Goal: Find specific page/section: Find specific page/section

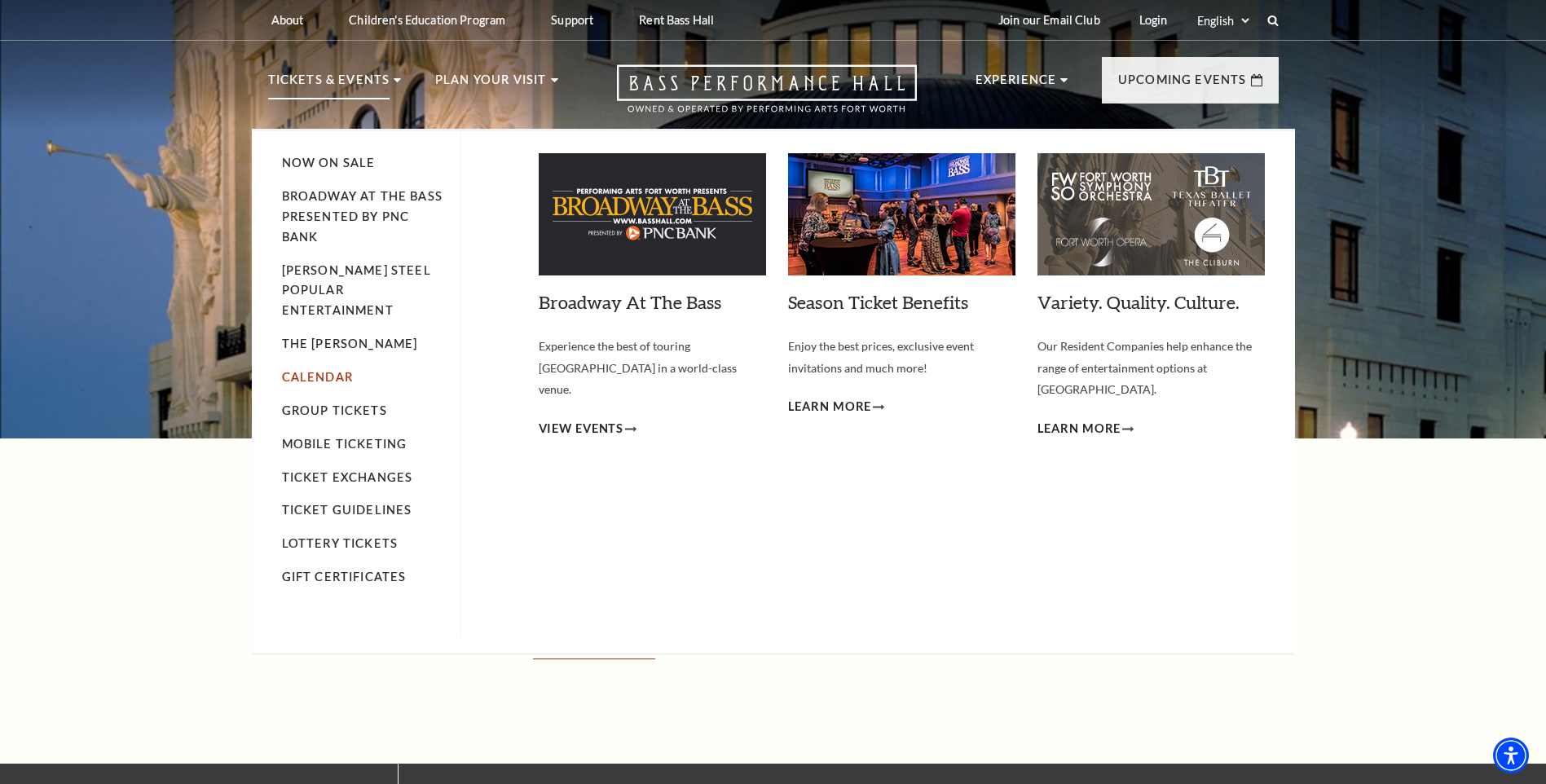
click at [323, 370] on link "Calendar" at bounding box center [317, 377] width 70 height 14
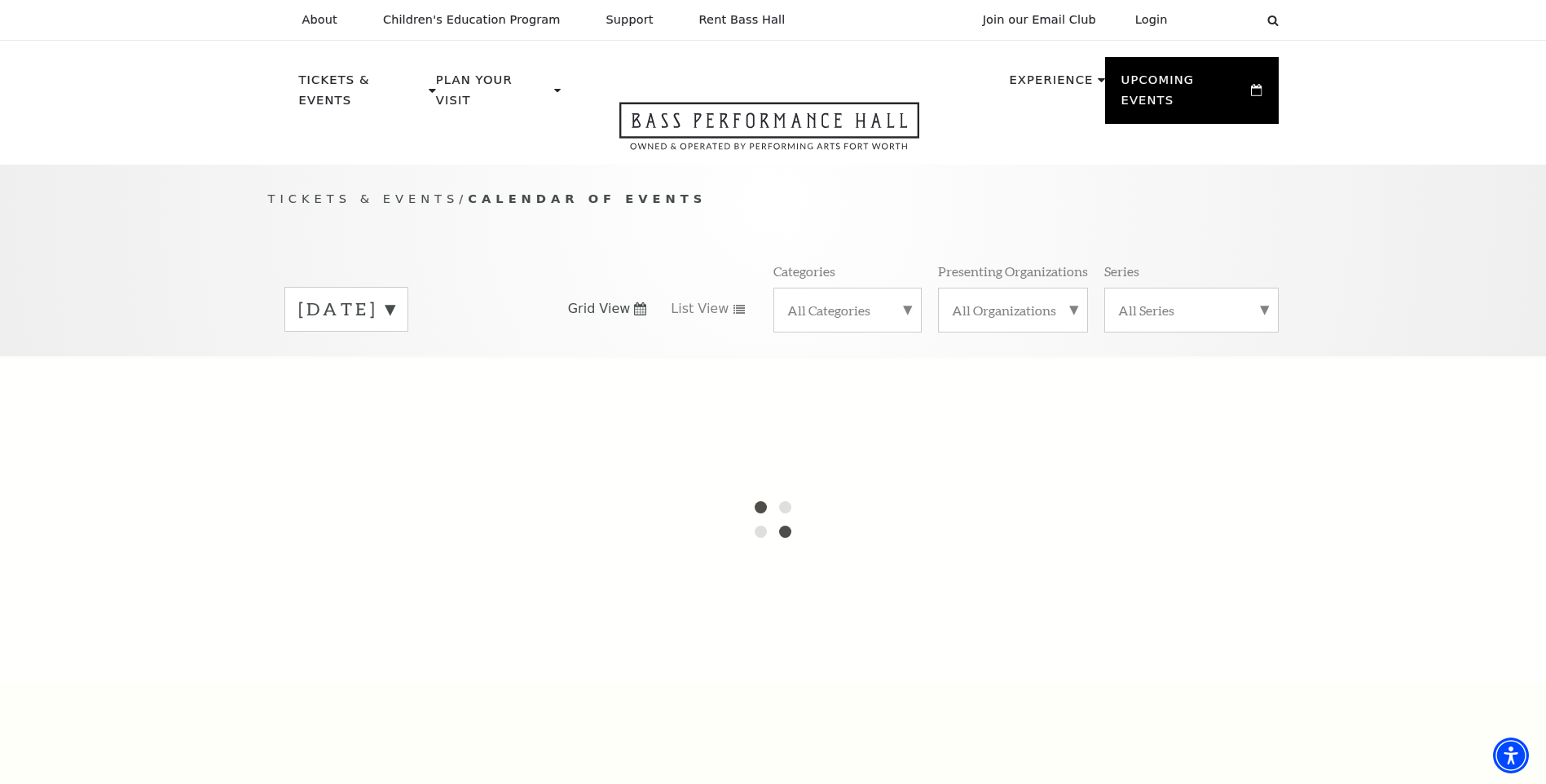
click at [885, 288] on div "All Categories" at bounding box center [848, 310] width 149 height 44
click at [890, 189] on p "Tickets & Events / Calendar of Events" at bounding box center [773, 199] width 1011 height 20
click at [868, 189] on p "Tickets & Events / Calendar of Events" at bounding box center [773, 199] width 1011 height 20
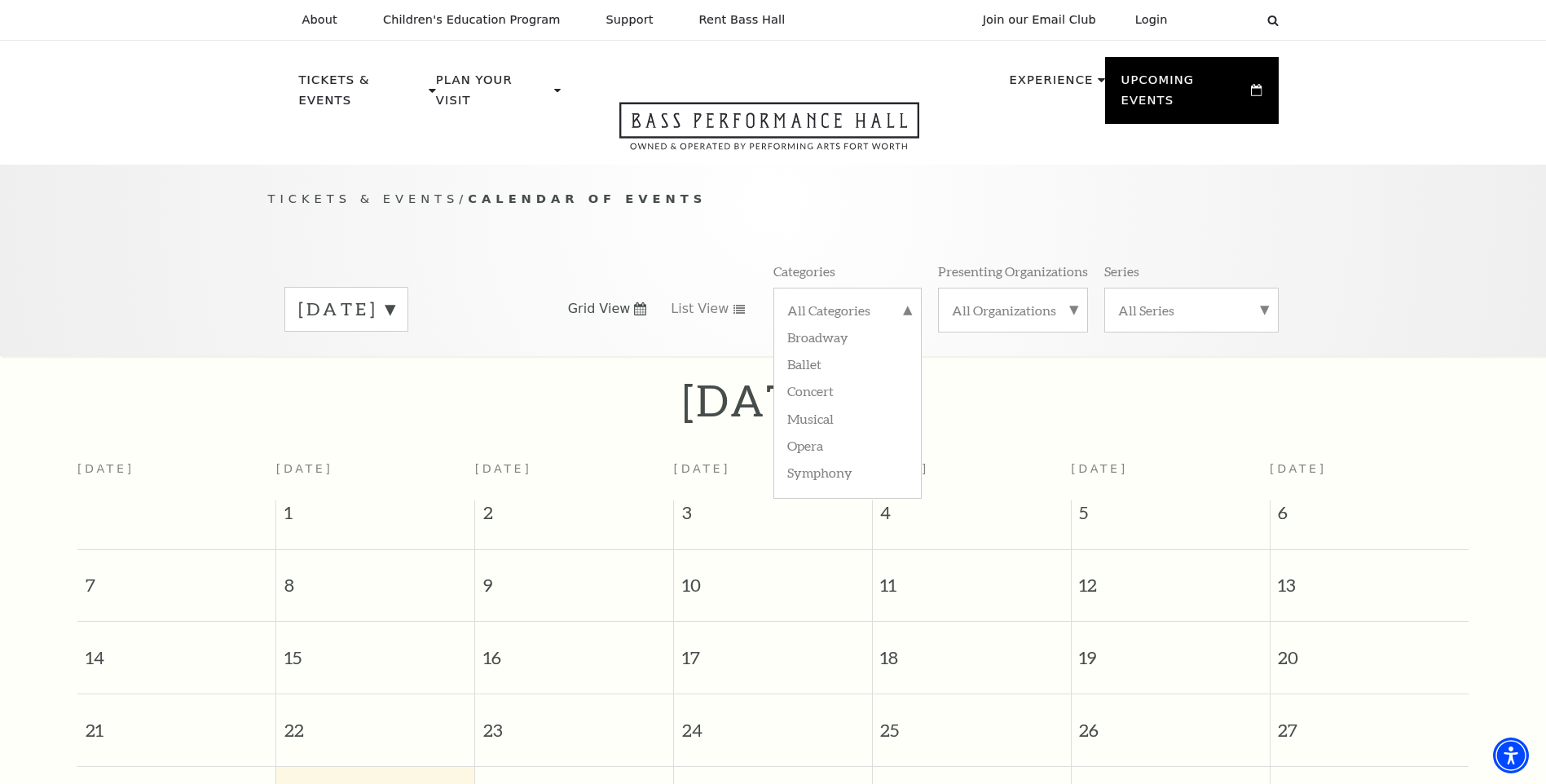
scroll to position [144, 0]
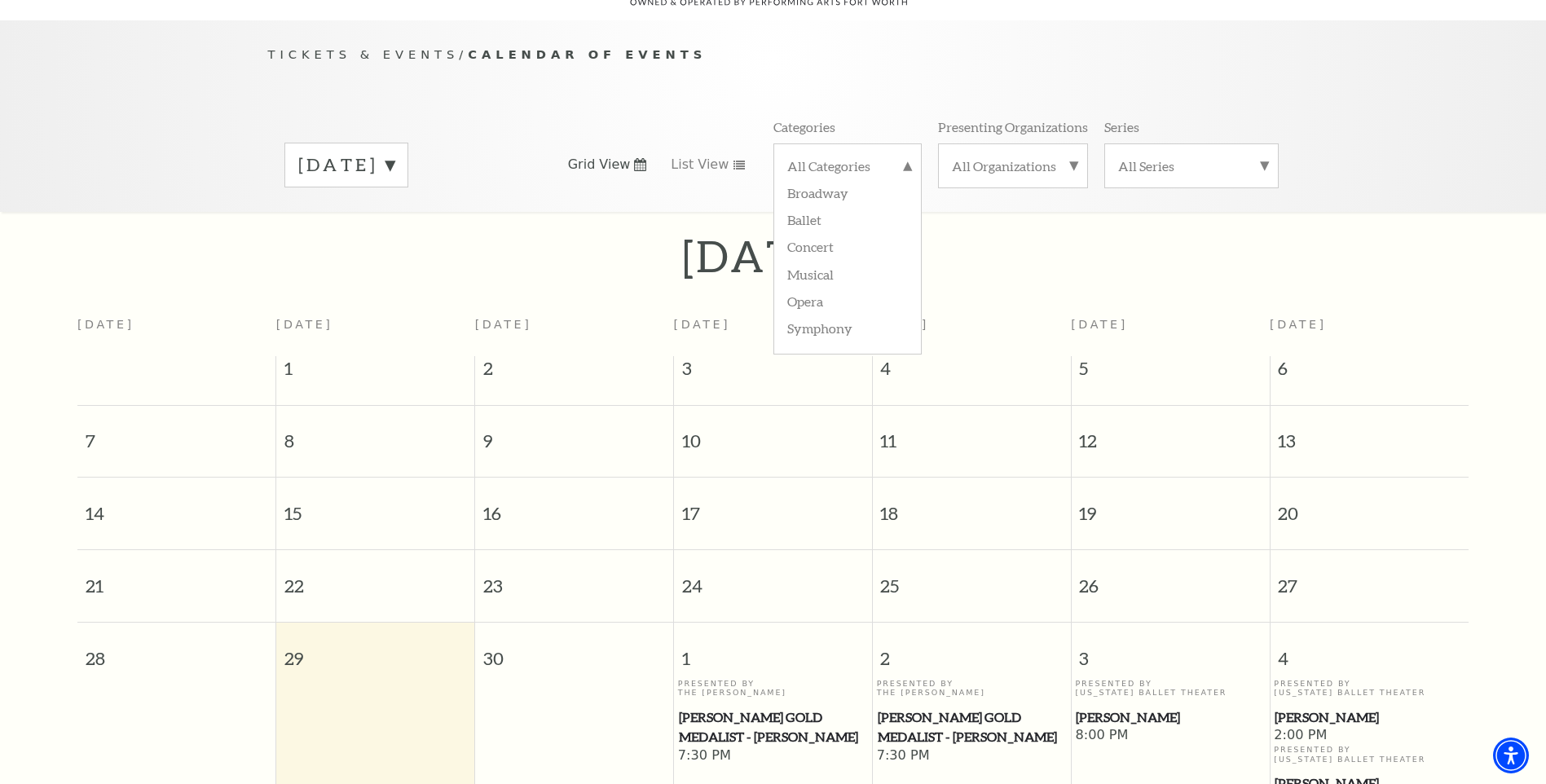
click at [1072, 293] on div "September 2025 Sunday Monday Tuesday Wednesday Thursday Friday Saturday 1 2 3 4…" at bounding box center [773, 526] width 1546 height 600
click at [807, 287] on label "Opera" at bounding box center [847, 300] width 121 height 27
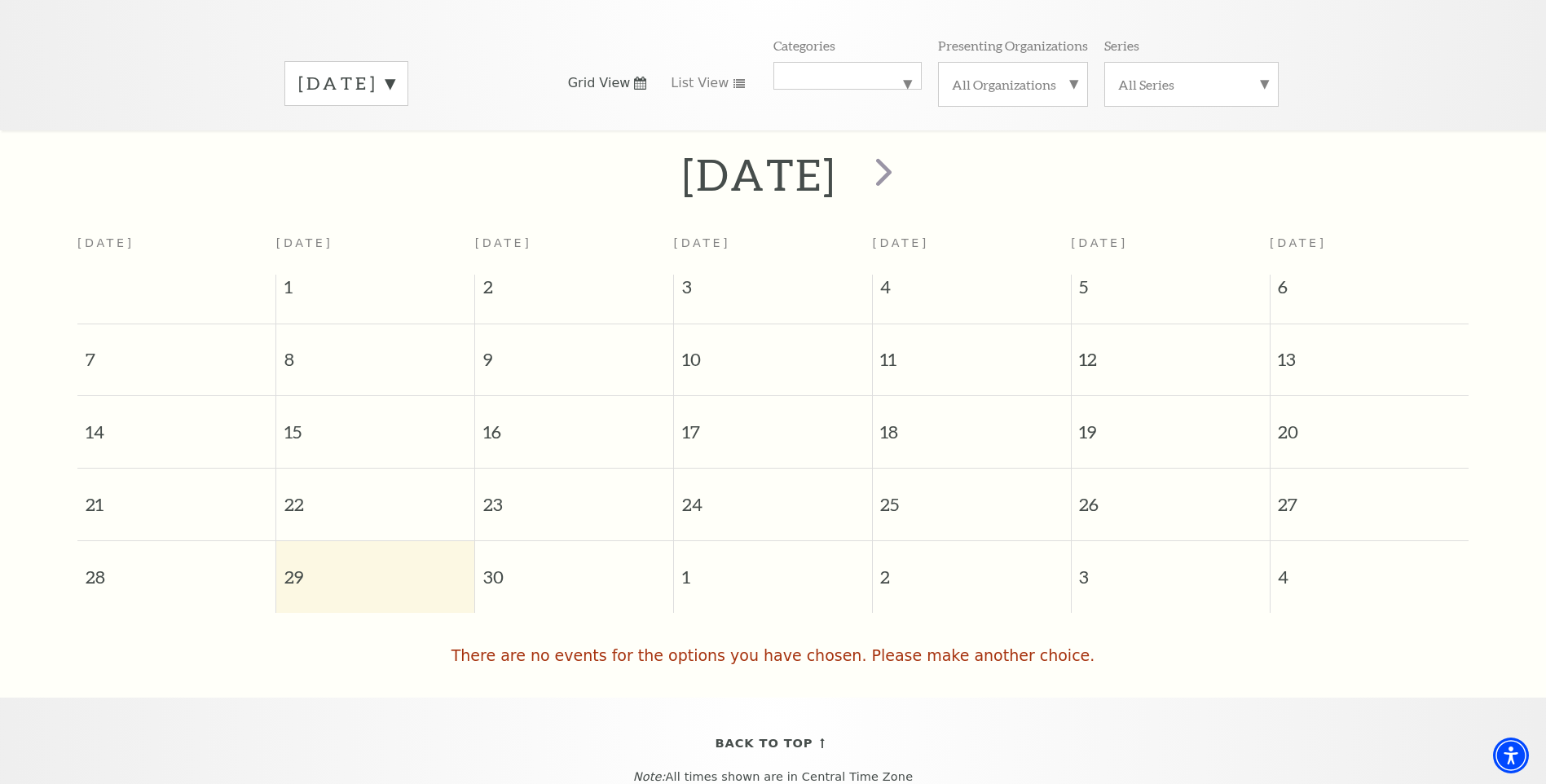
scroll to position [63, 0]
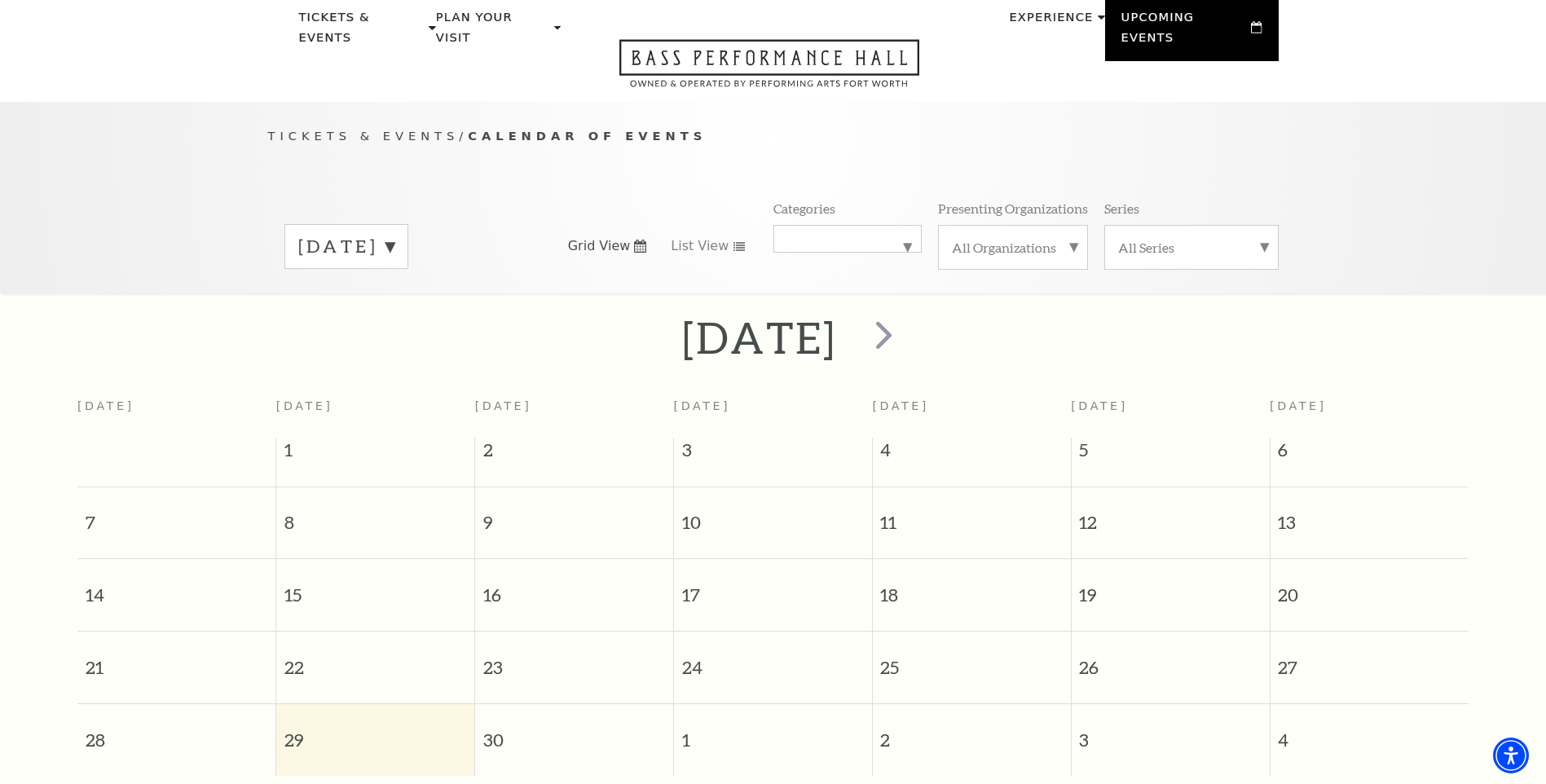
click at [394, 234] on label "[DATE]" at bounding box center [347, 246] width 97 height 25
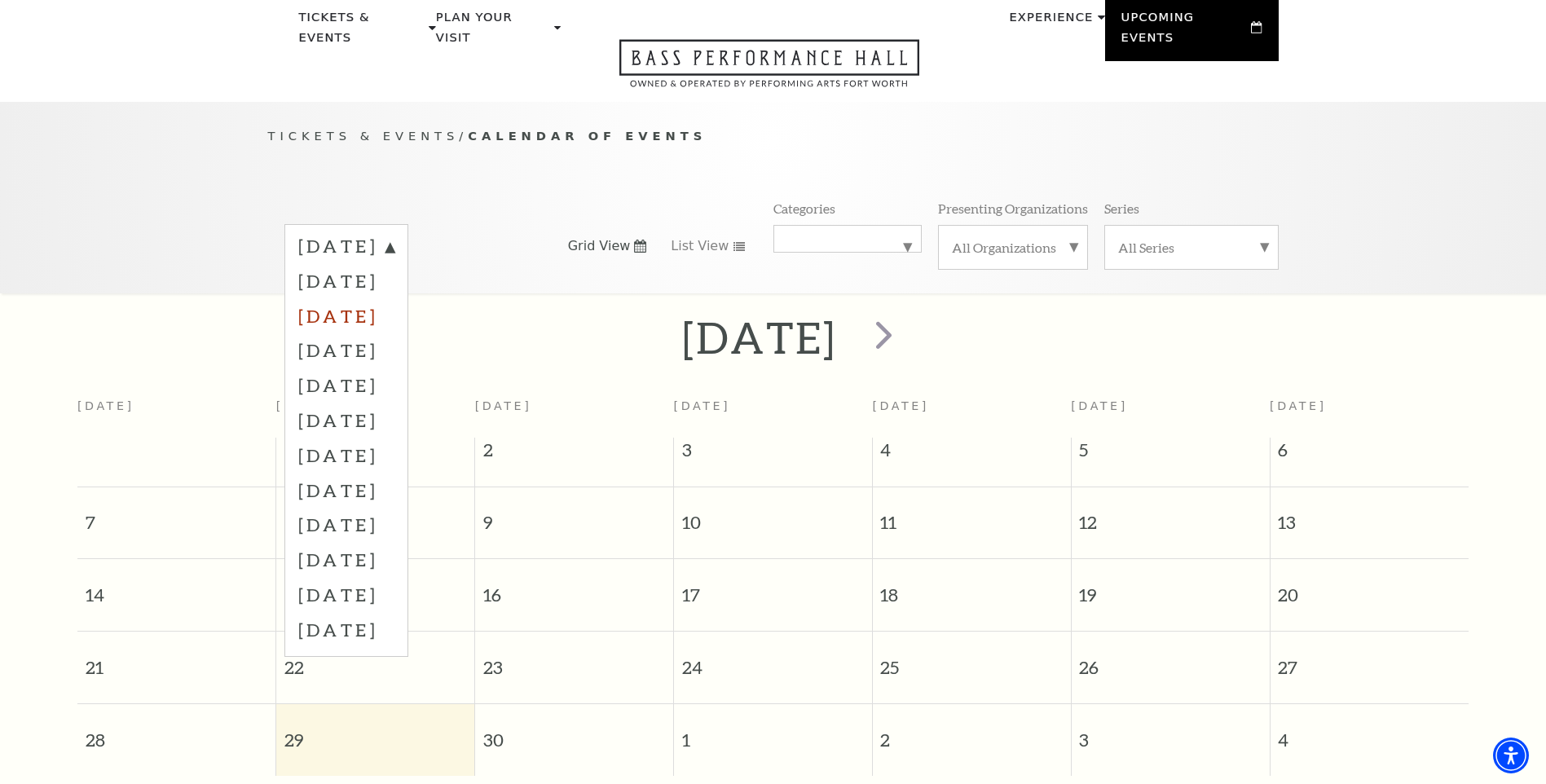
click at [394, 298] on label "[DATE]" at bounding box center [347, 316] width 97 height 35
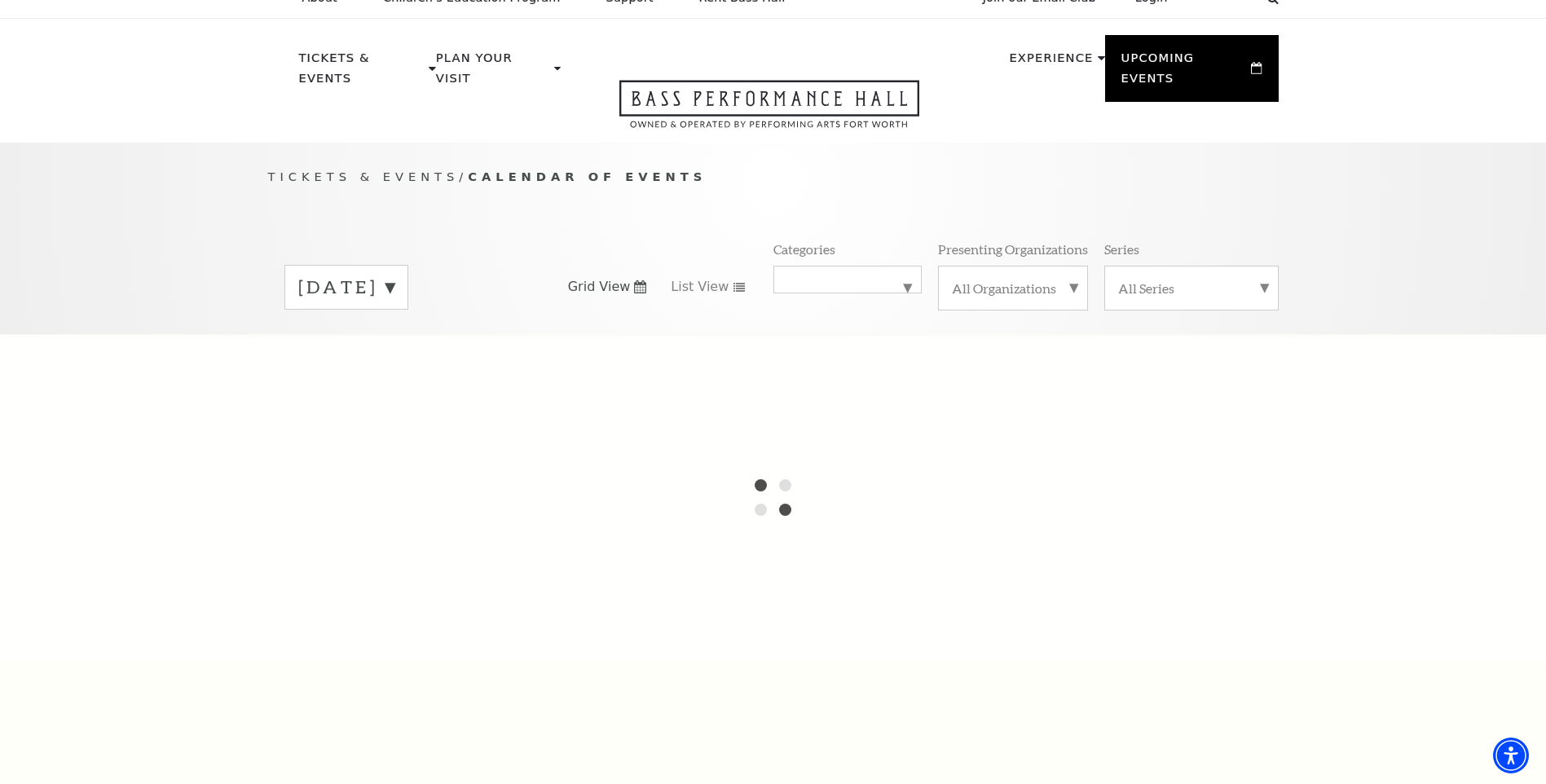
scroll to position [0, 0]
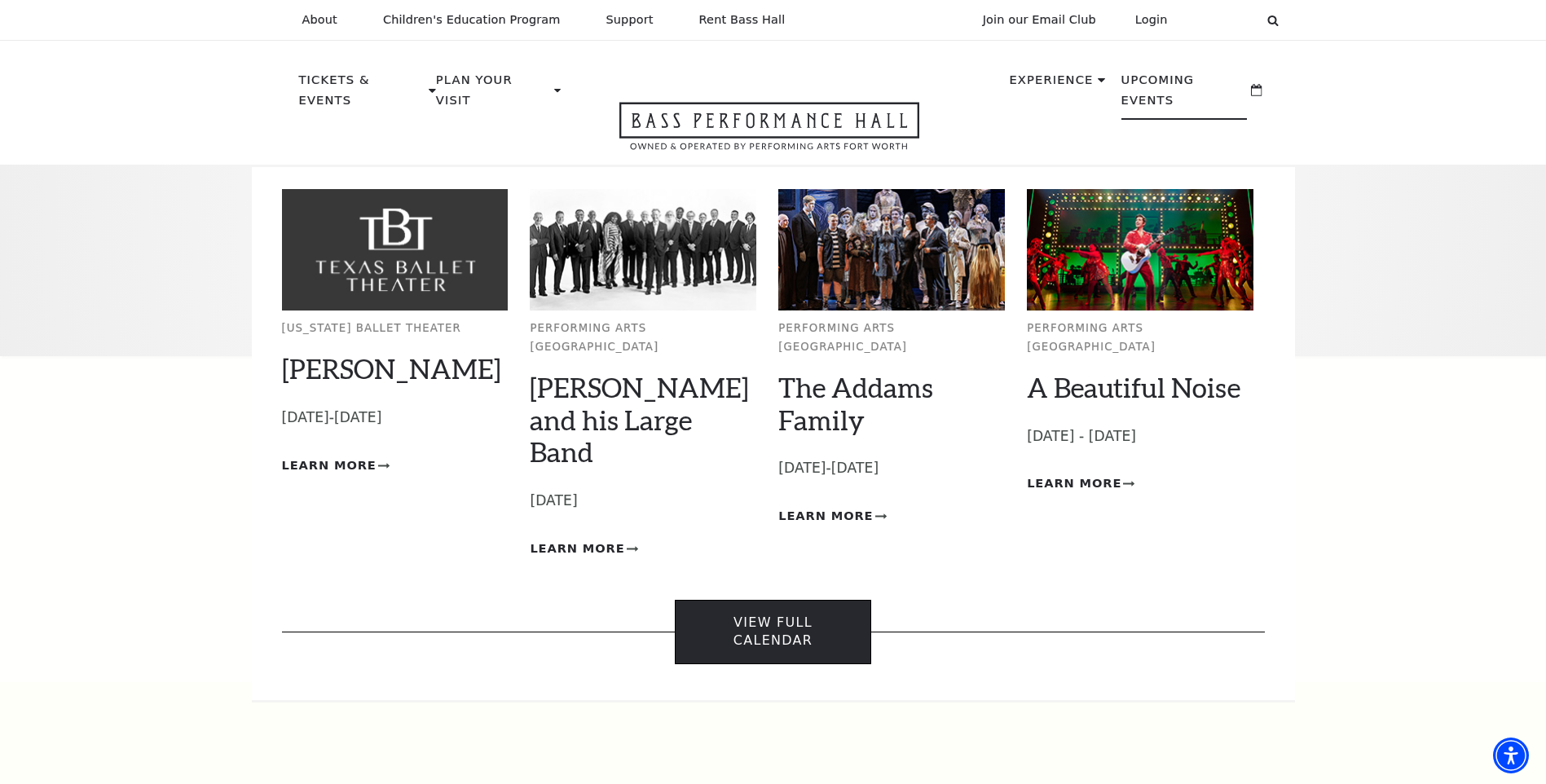
click at [756, 600] on link "View Full Calendar" at bounding box center [773, 631] width 196 height 65
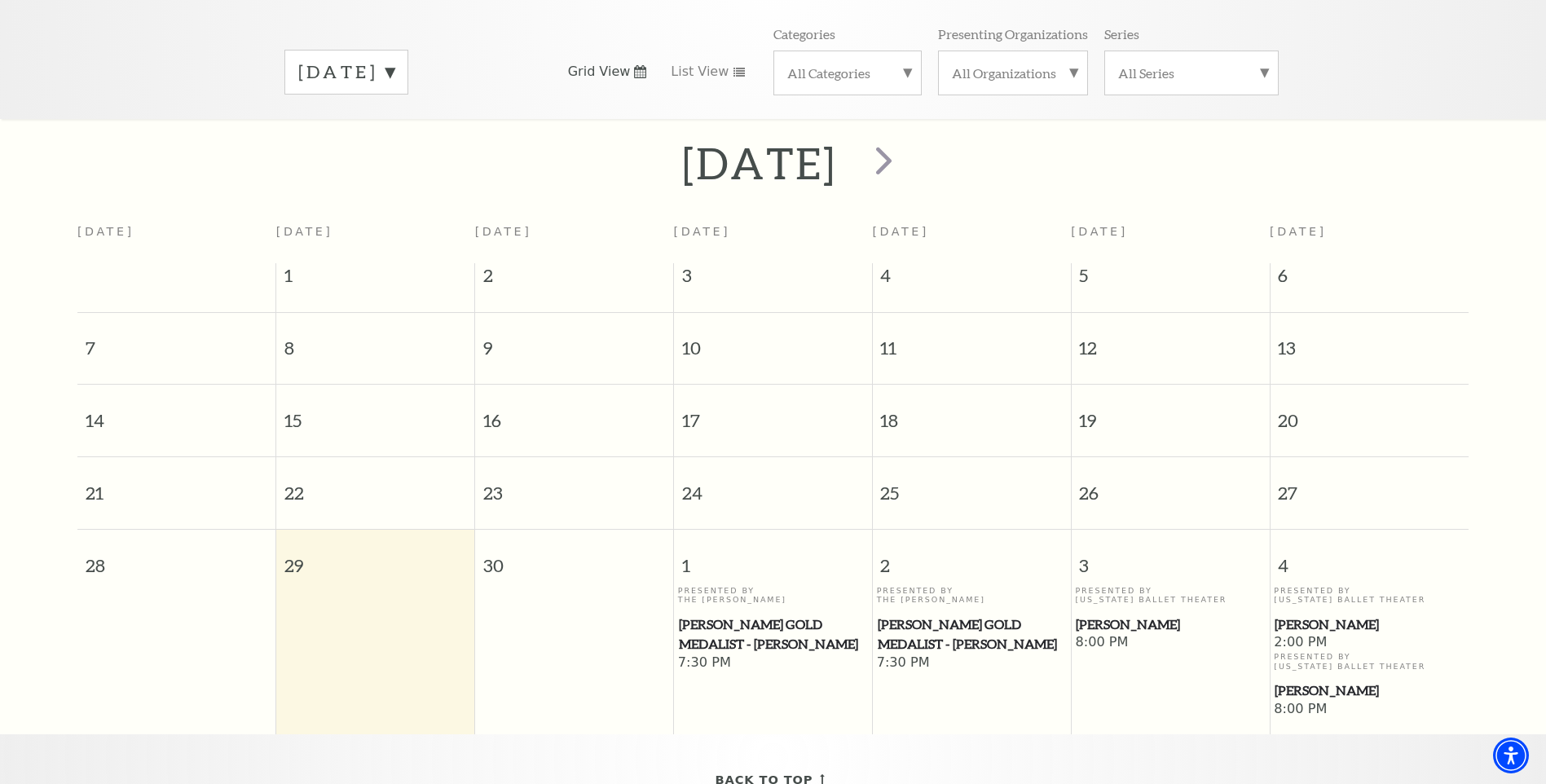
scroll to position [63, 0]
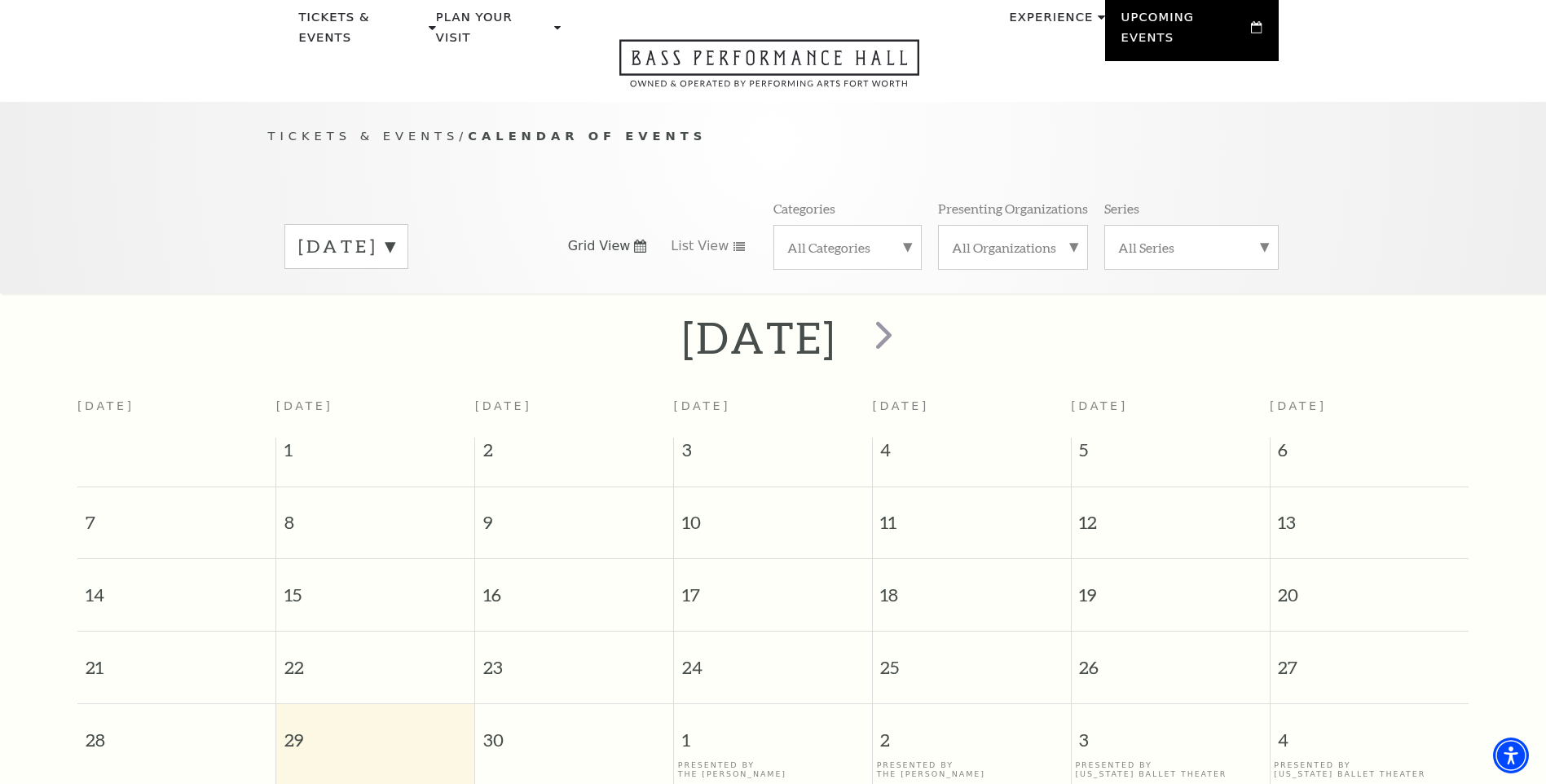
click at [394, 234] on label "[DATE]" at bounding box center [347, 246] width 97 height 25
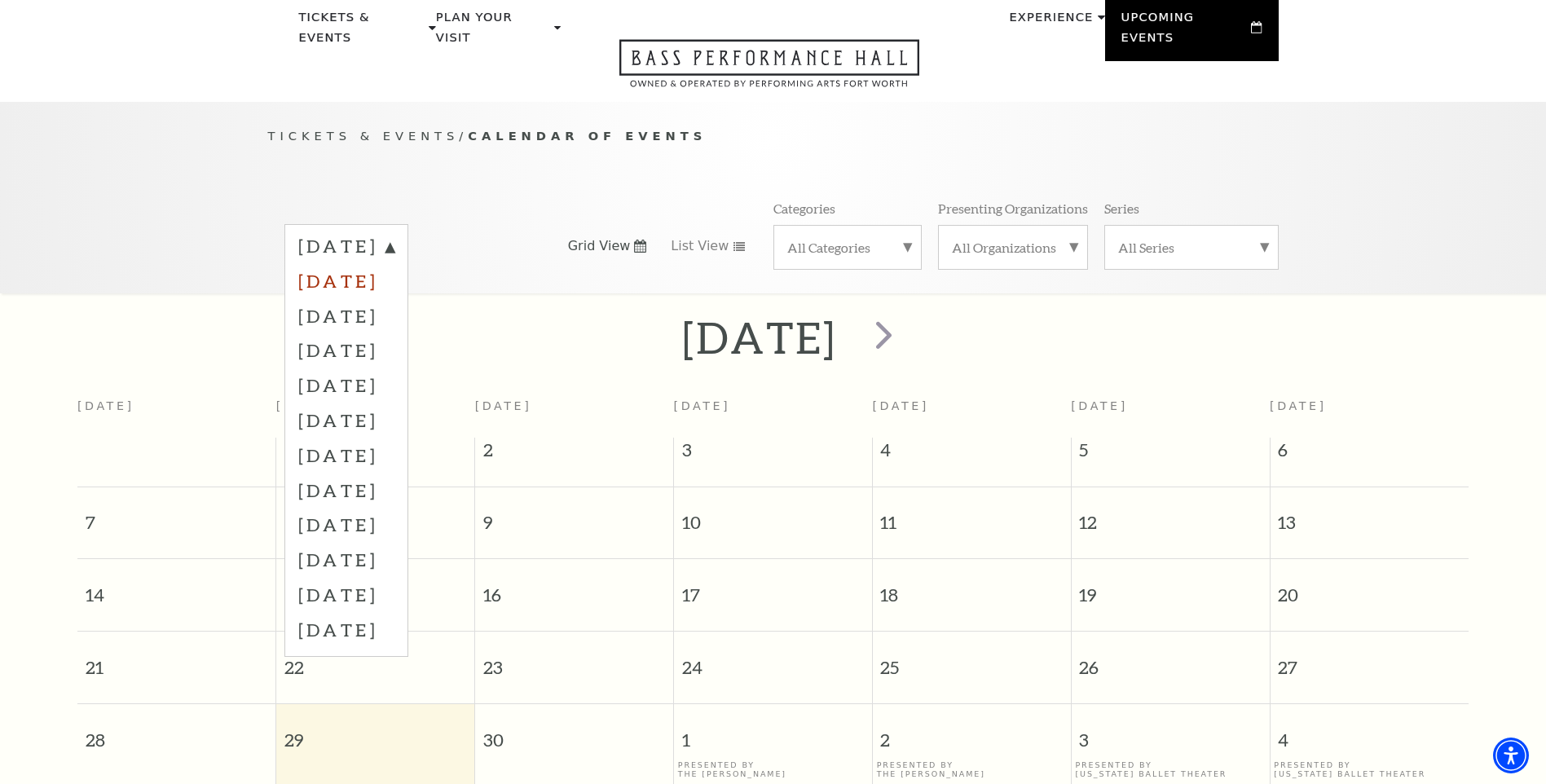
click at [394, 271] on label "[DATE]" at bounding box center [347, 281] width 97 height 35
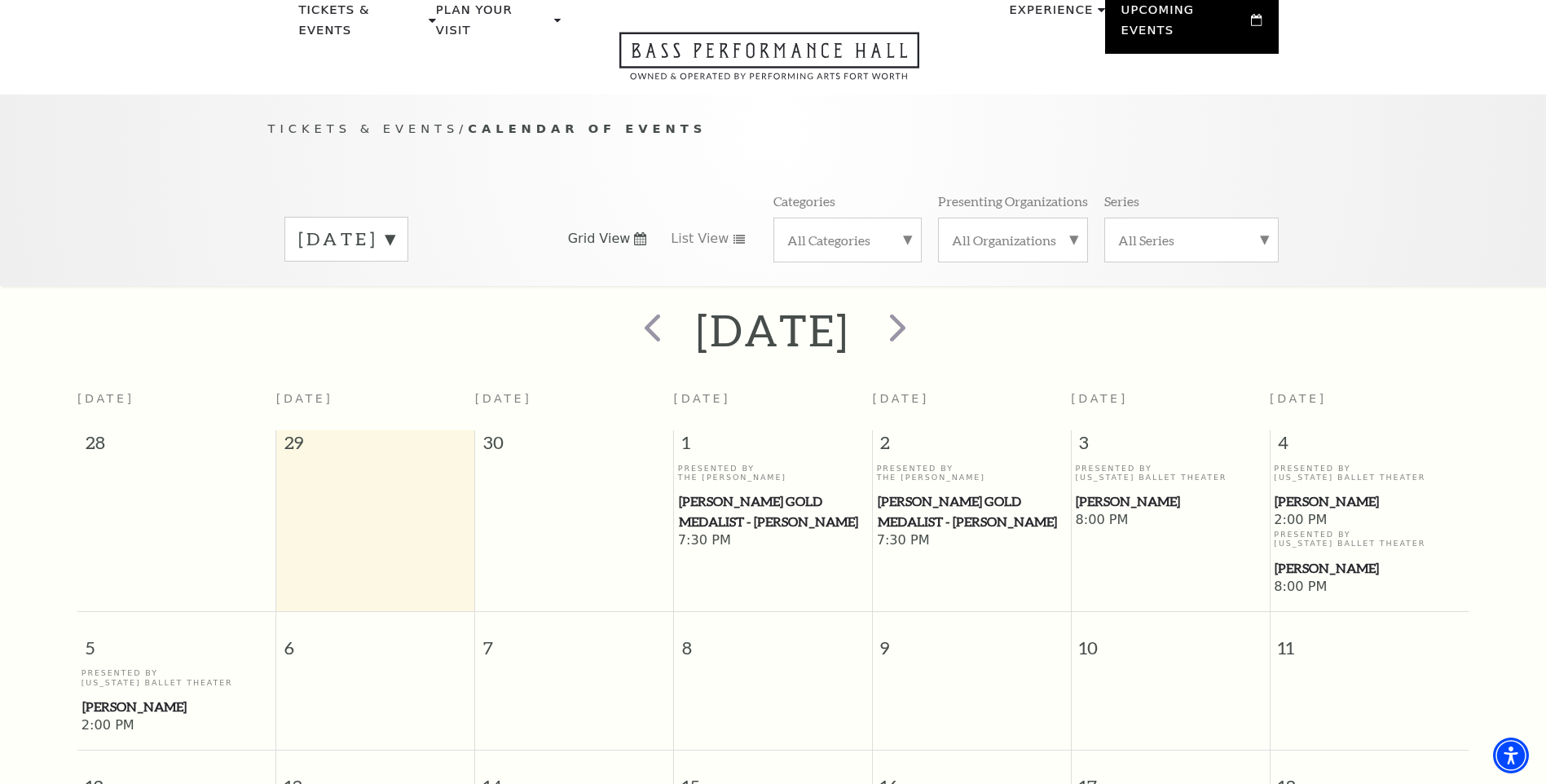
scroll to position [0, 0]
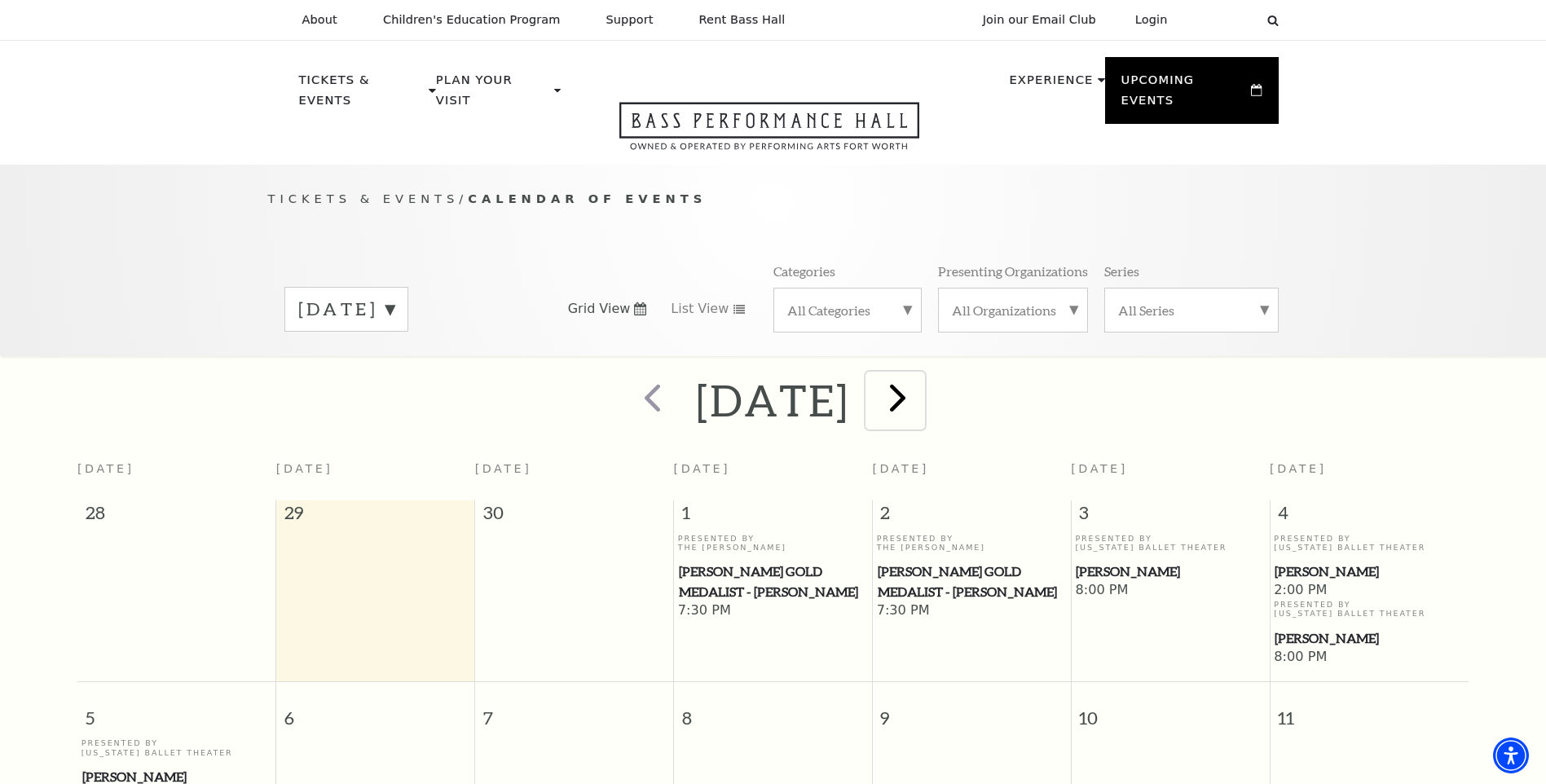
click at [921, 389] on span "next" at bounding box center [898, 397] width 46 height 46
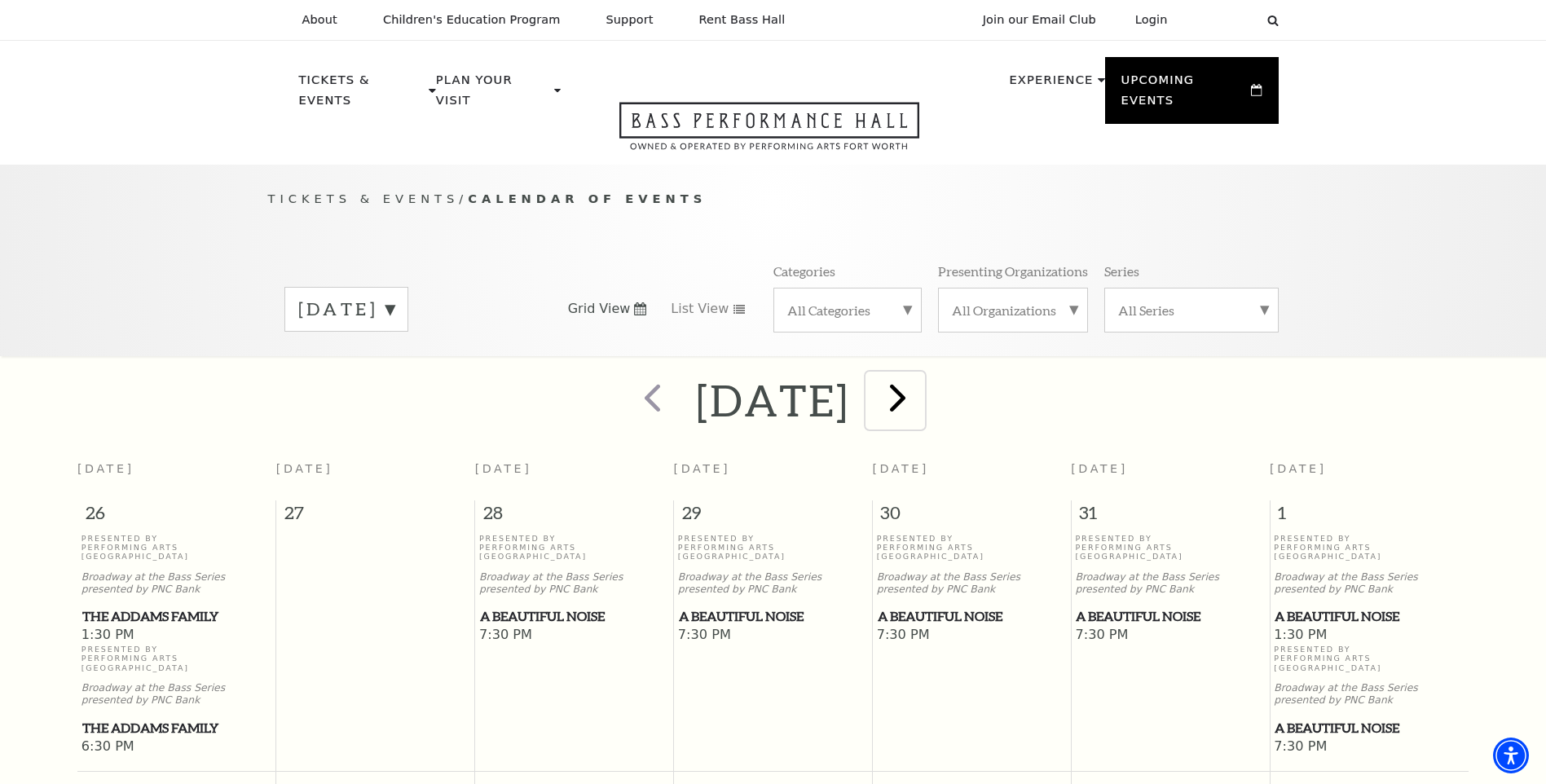
click at [921, 389] on span "next" at bounding box center [898, 397] width 46 height 46
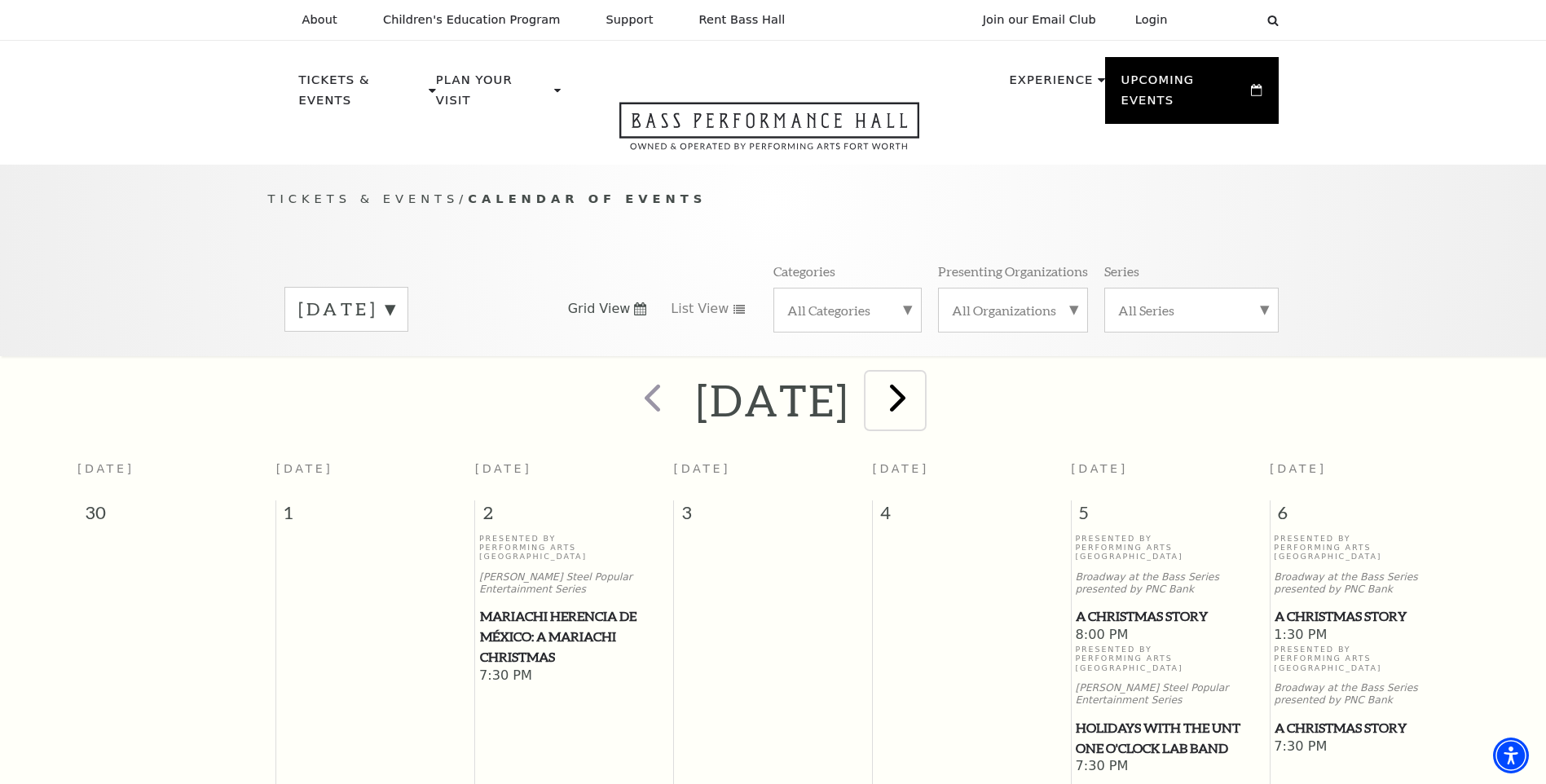
click at [921, 388] on span "next" at bounding box center [898, 397] width 46 height 46
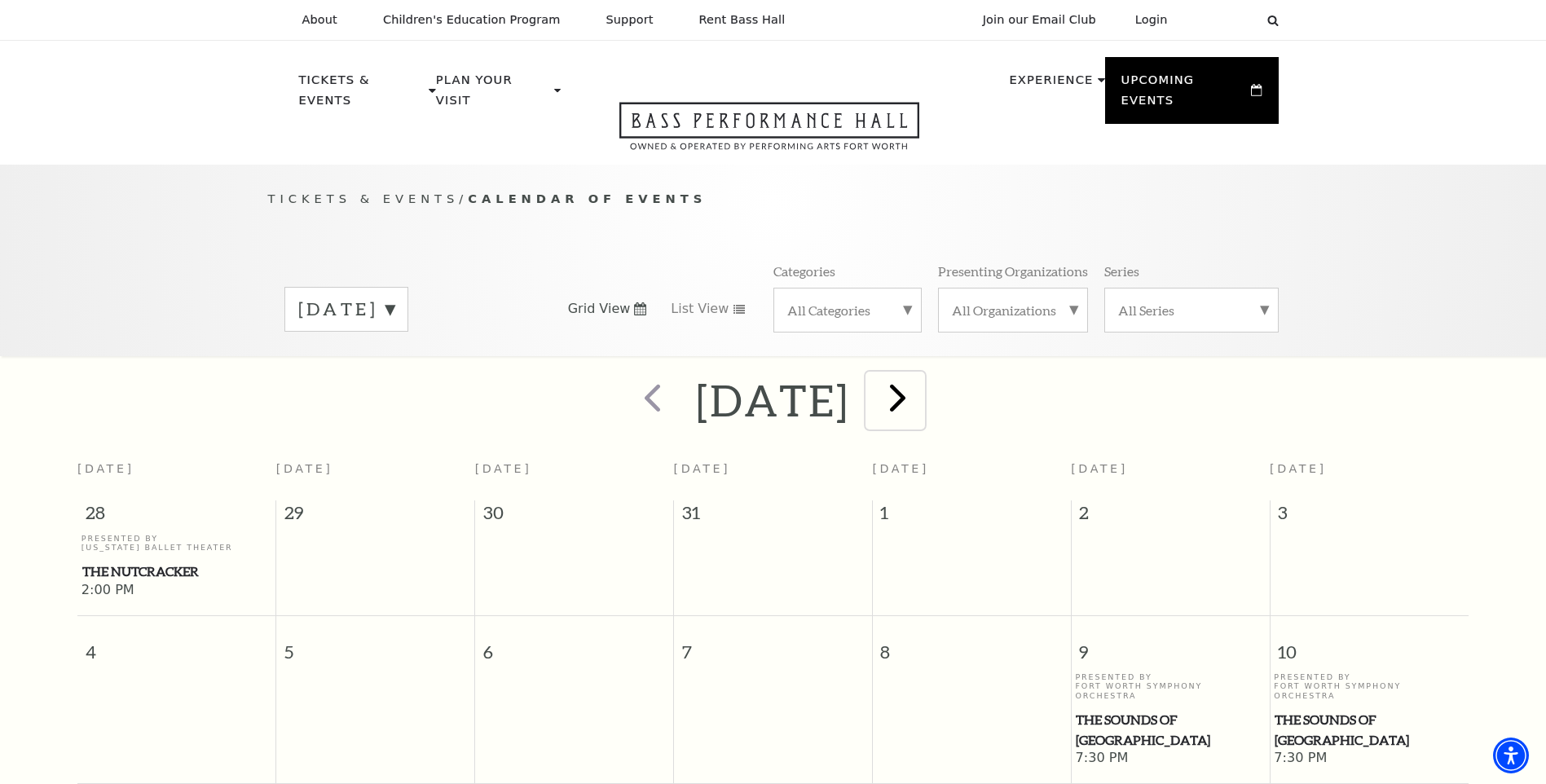
click at [921, 389] on span "next" at bounding box center [898, 397] width 46 height 46
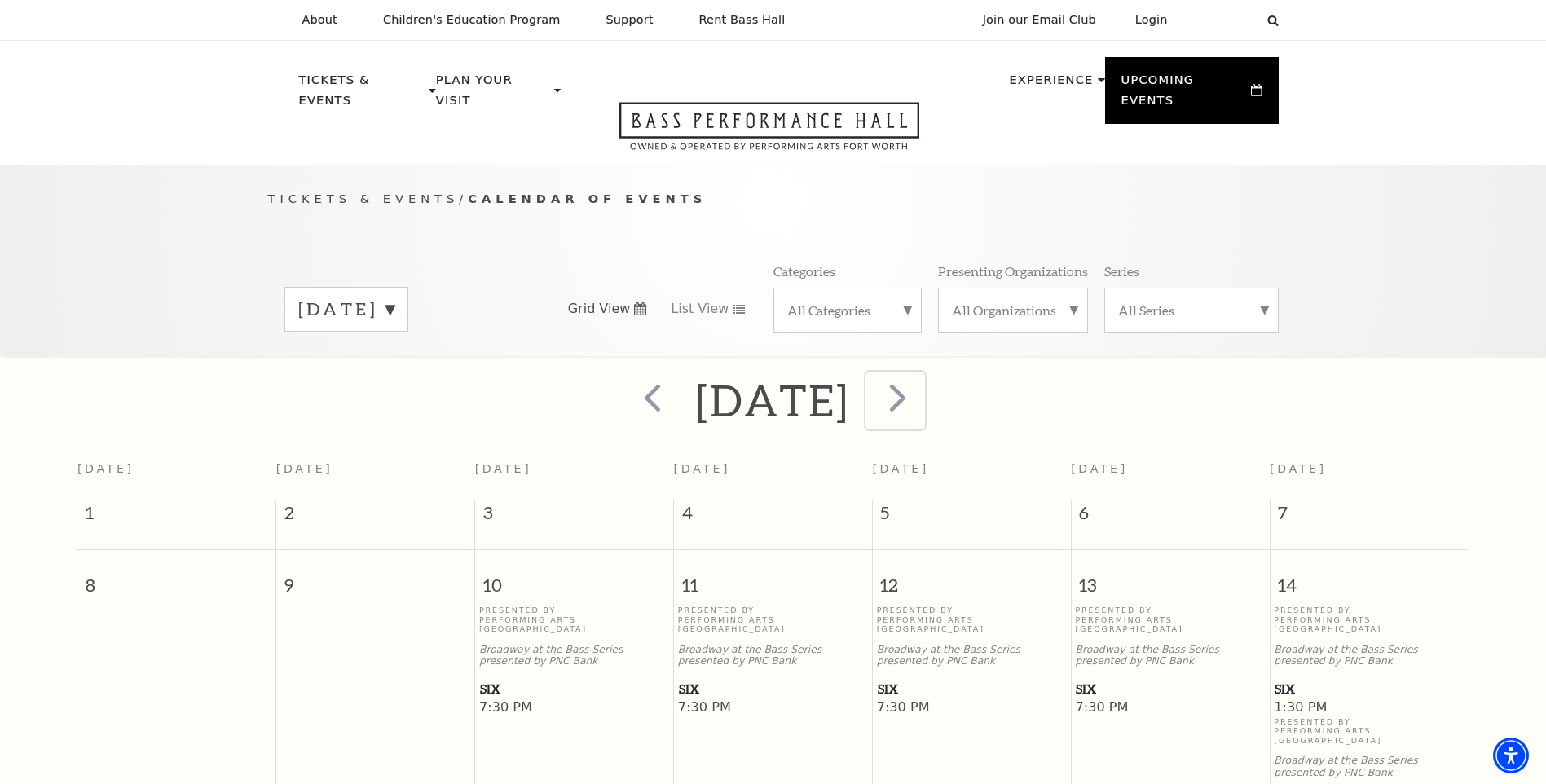
drag, startPoint x: 977, startPoint y: 388, endPoint x: 992, endPoint y: 397, distance: 17.5
click at [921, 388] on span "next" at bounding box center [898, 397] width 46 height 46
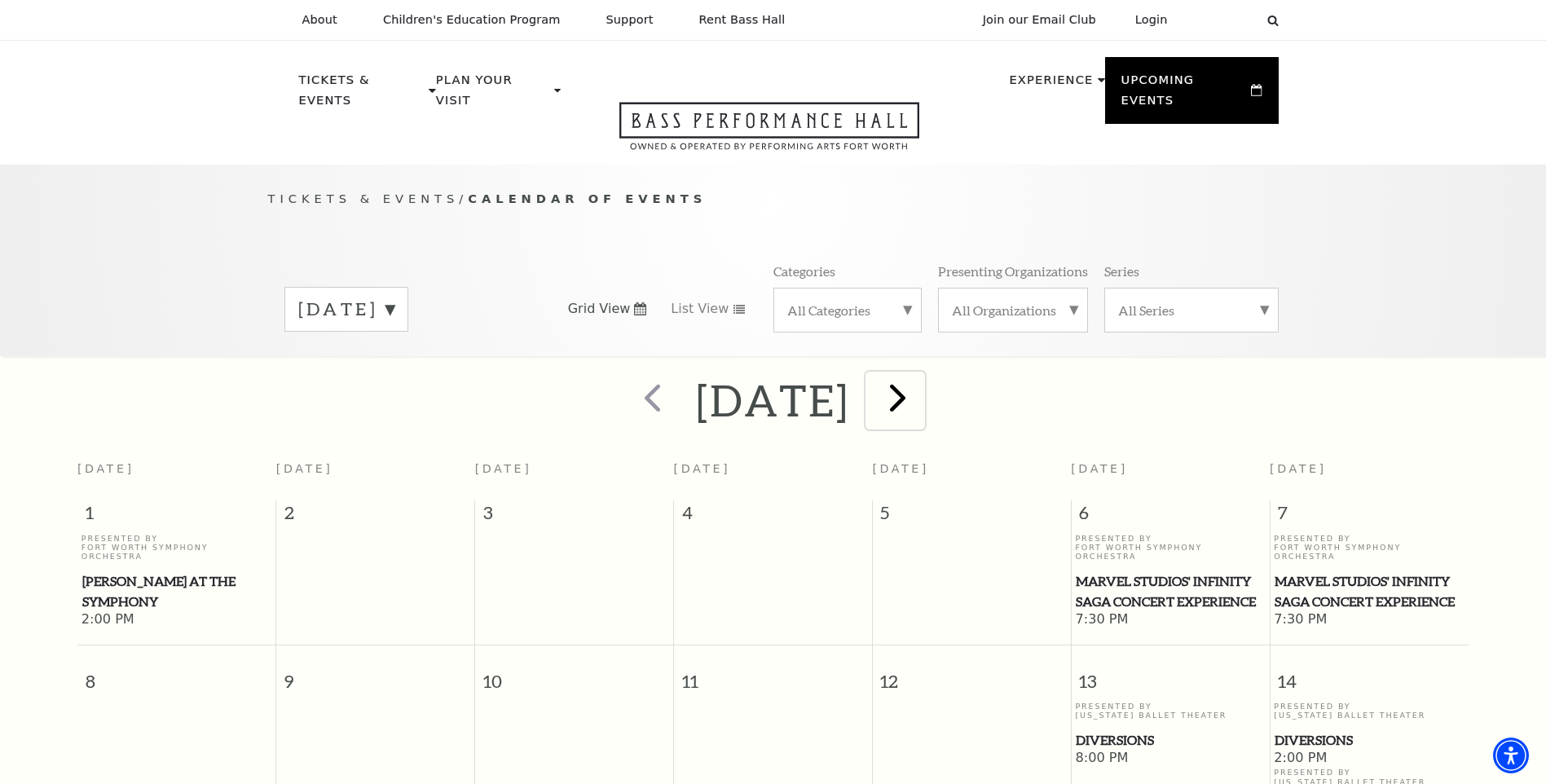
click at [921, 381] on span "next" at bounding box center [898, 397] width 46 height 46
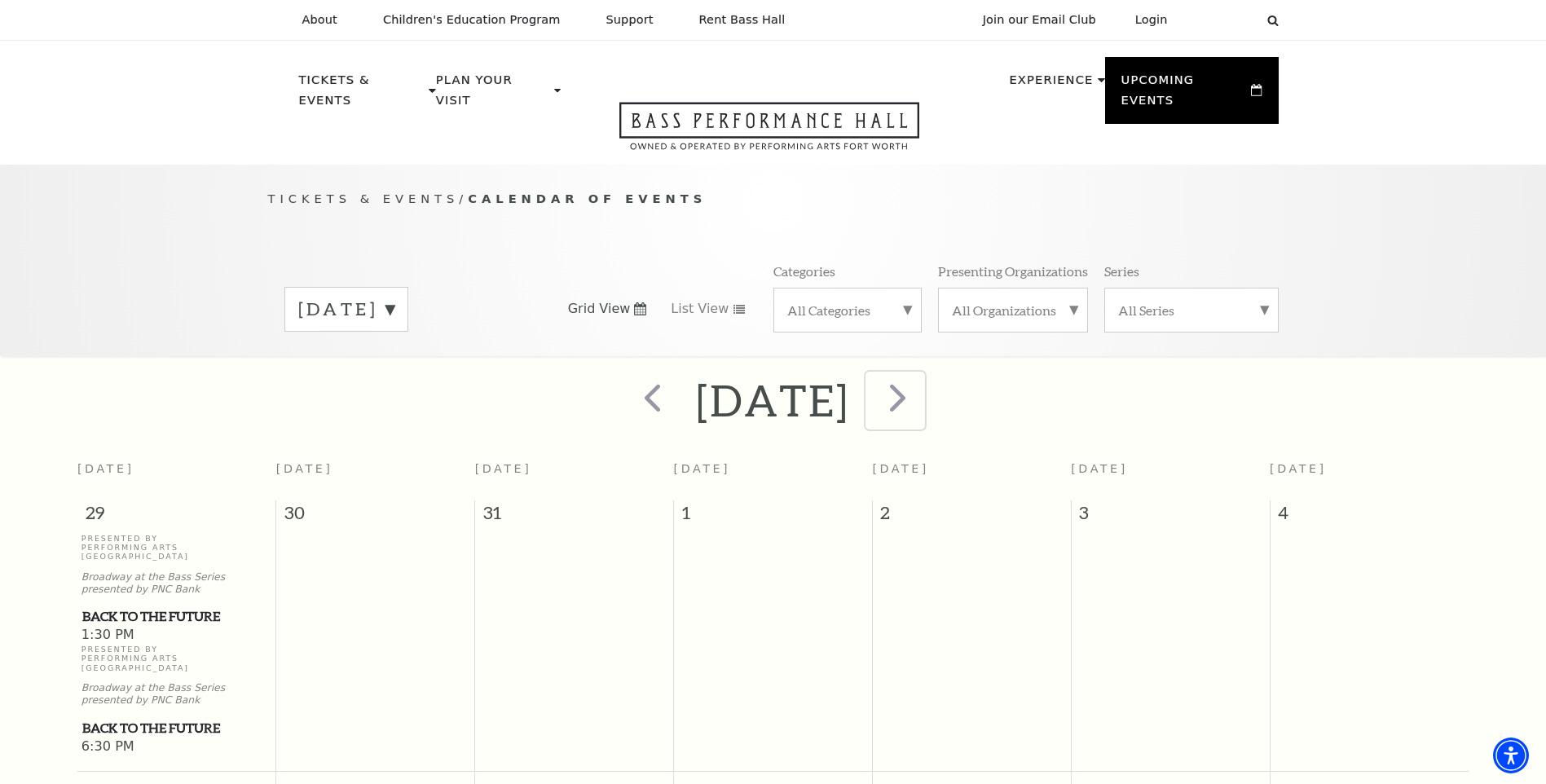
drag, startPoint x: 930, startPoint y: 381, endPoint x: 940, endPoint y: 387, distance: 11.7
click at [921, 382] on span "next" at bounding box center [898, 397] width 46 height 46
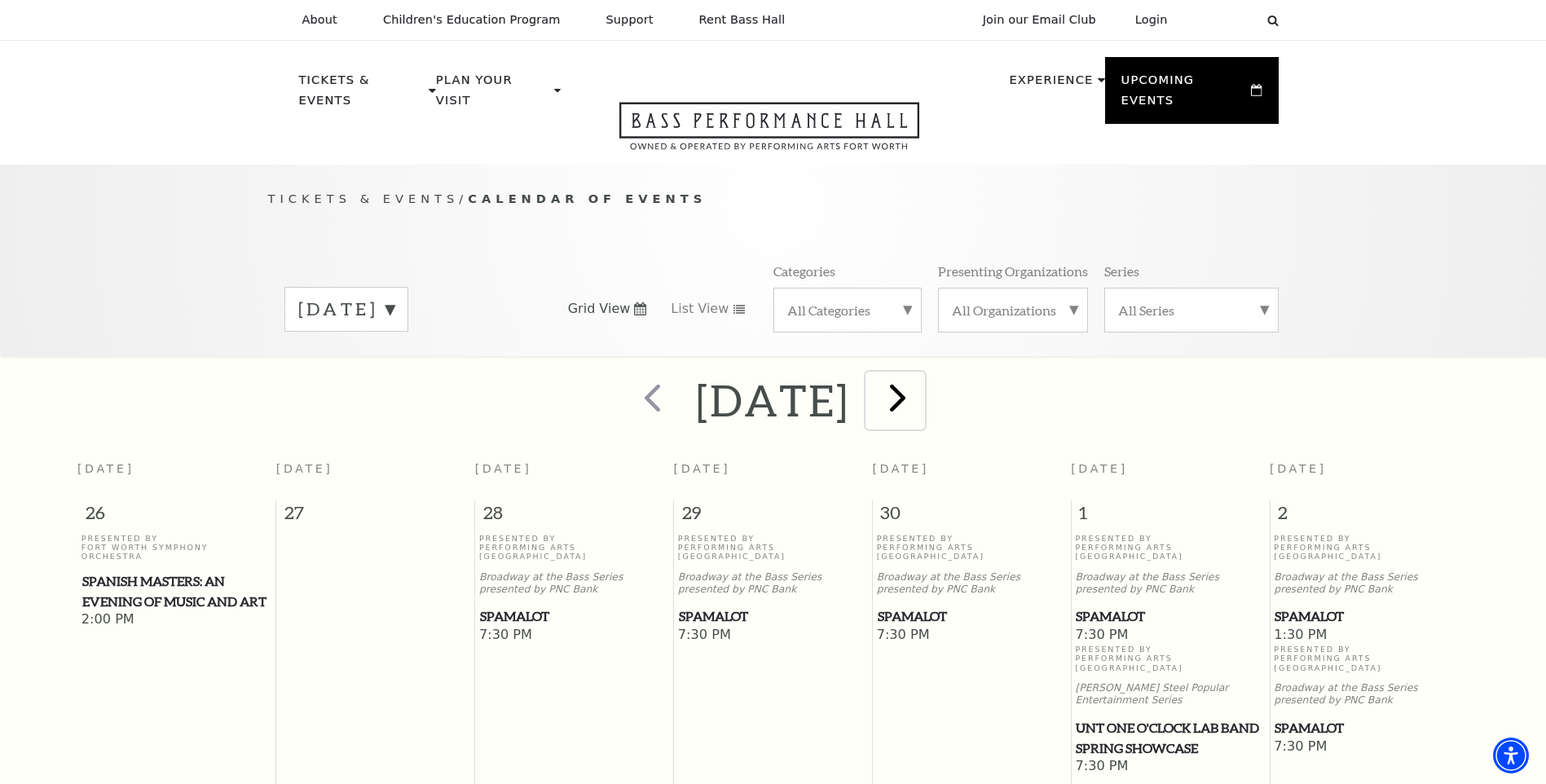
click at [921, 382] on span "next" at bounding box center [898, 397] width 46 height 46
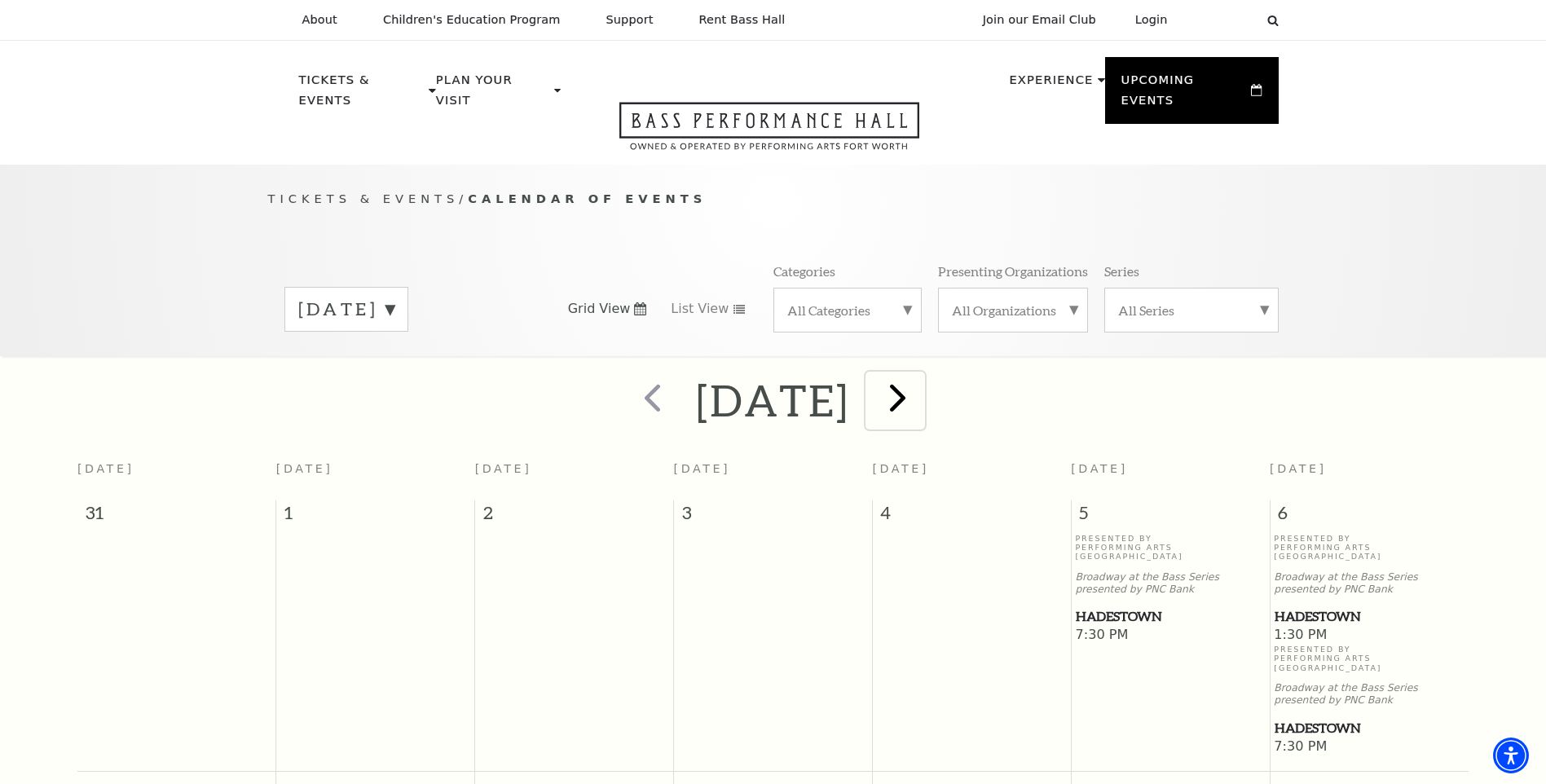
click at [921, 374] on span "next" at bounding box center [898, 397] width 46 height 46
